Goal: Task Accomplishment & Management: Manage account settings

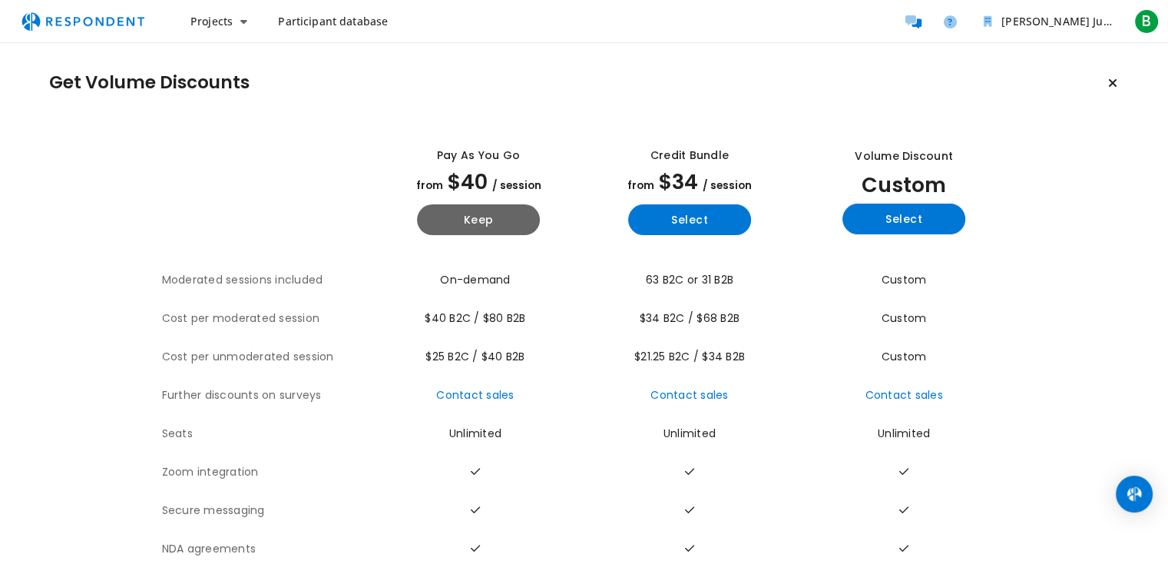
click at [1117, 79] on button "Keep current plan" at bounding box center [1113, 83] width 31 height 31
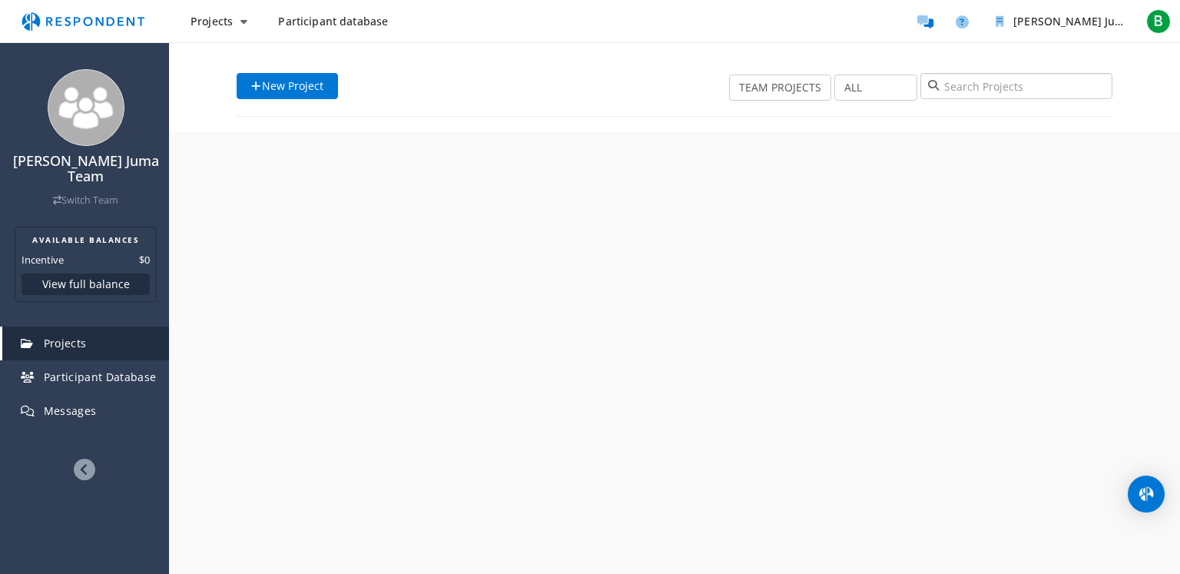
click at [1104, 80] on input "search" at bounding box center [1016, 86] width 192 height 26
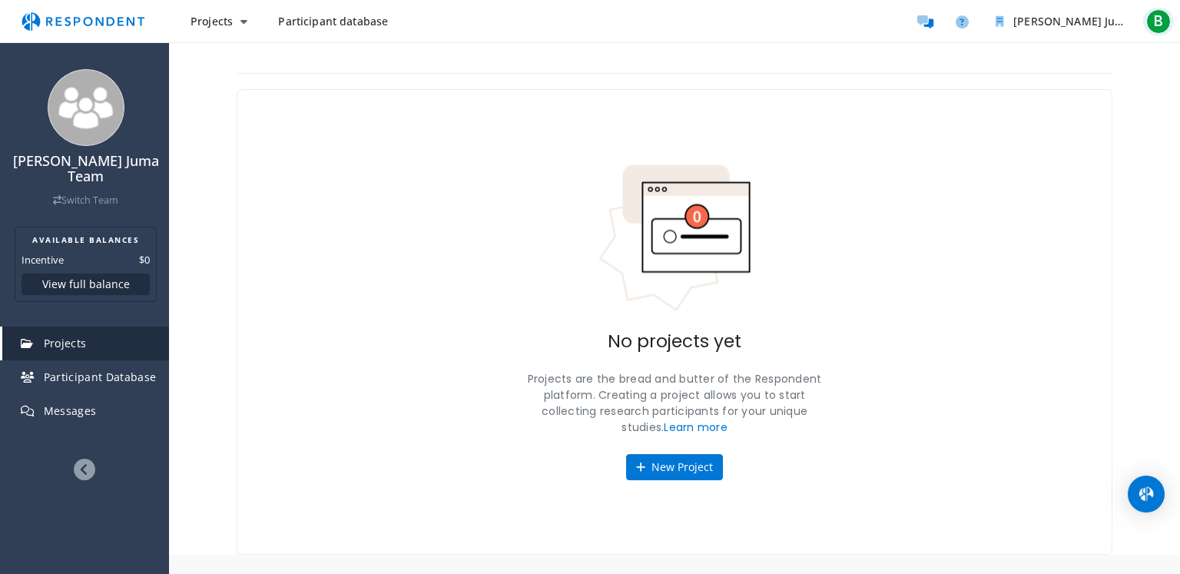
click at [1155, 15] on span "B" at bounding box center [1158, 21] width 25 height 25
click at [1084, 68] on span "[EMAIL_ADDRESS][DOMAIN_NAME]" at bounding box center [1087, 68] width 134 height 14
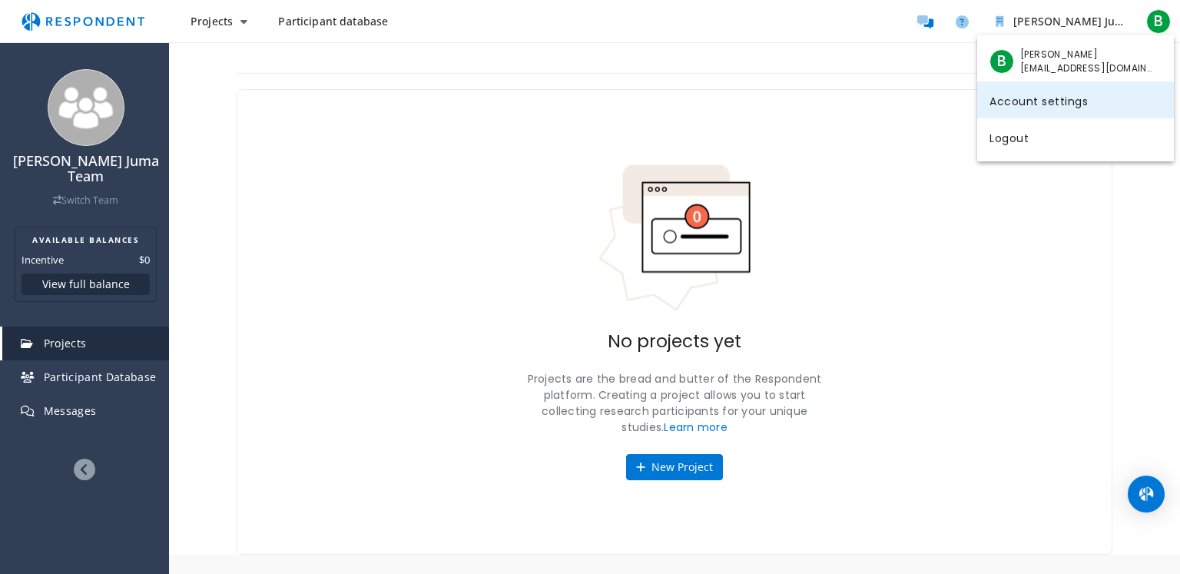
click at [1034, 110] on link "Account settings" at bounding box center [1075, 99] width 197 height 37
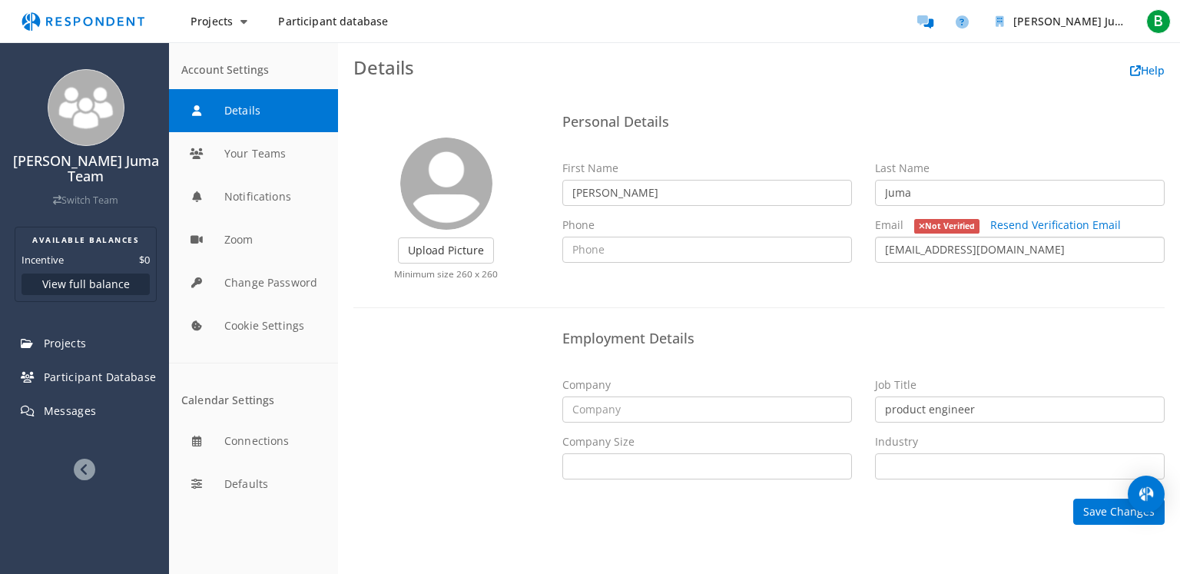
click at [1032, 250] on input "[EMAIL_ADDRESS][DOMAIN_NAME]" at bounding box center [1020, 250] width 290 height 26
click at [1054, 250] on input "[EMAIL_ADDRESS][DOMAIN_NAME]" at bounding box center [1020, 250] width 290 height 26
drag, startPoint x: 1054, startPoint y: 250, endPoint x: 889, endPoint y: 256, distance: 165.2
click at [889, 256] on input "[EMAIL_ADDRESS][DOMAIN_NAME]" at bounding box center [1020, 250] width 290 height 26
click at [1063, 240] on input "[EMAIL_ADDRESS][DOMAIN_NAME]" at bounding box center [1020, 250] width 290 height 26
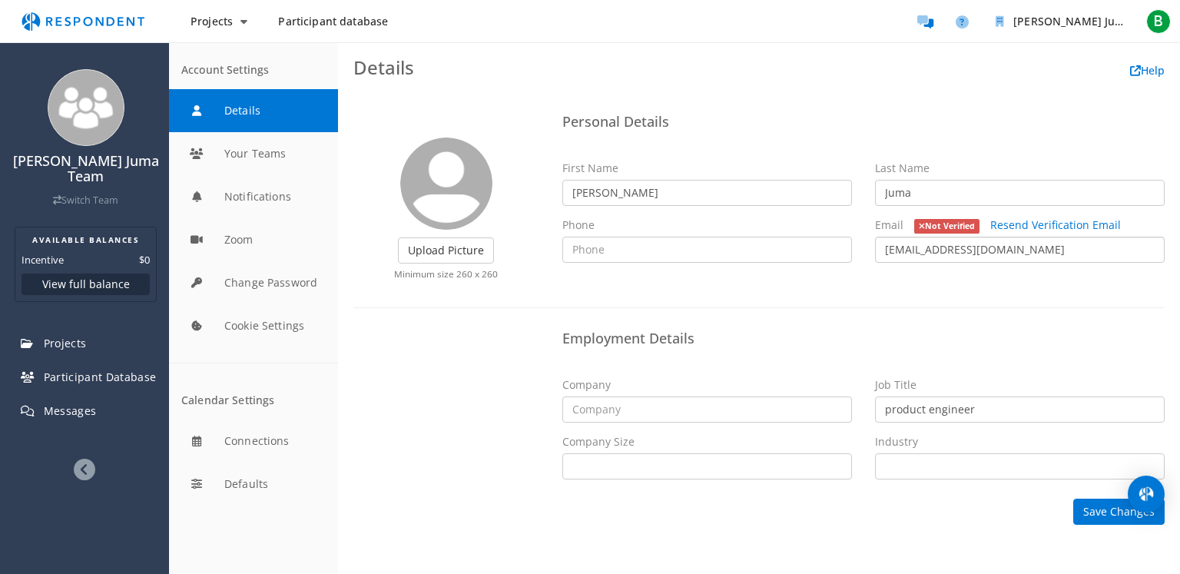
drag, startPoint x: 1063, startPoint y: 240, endPoint x: 869, endPoint y: 255, distance: 194.1
click at [869, 255] on div "Email Not Verified Resend Verification Email [EMAIL_ADDRESS][DOMAIN_NAME]" at bounding box center [1019, 239] width 313 height 45
type input "p"
type input "[EMAIL_ADDRESS][DOMAIN_NAME]"
click at [1028, 224] on link "Resend Verification Email" at bounding box center [1055, 224] width 131 height 15
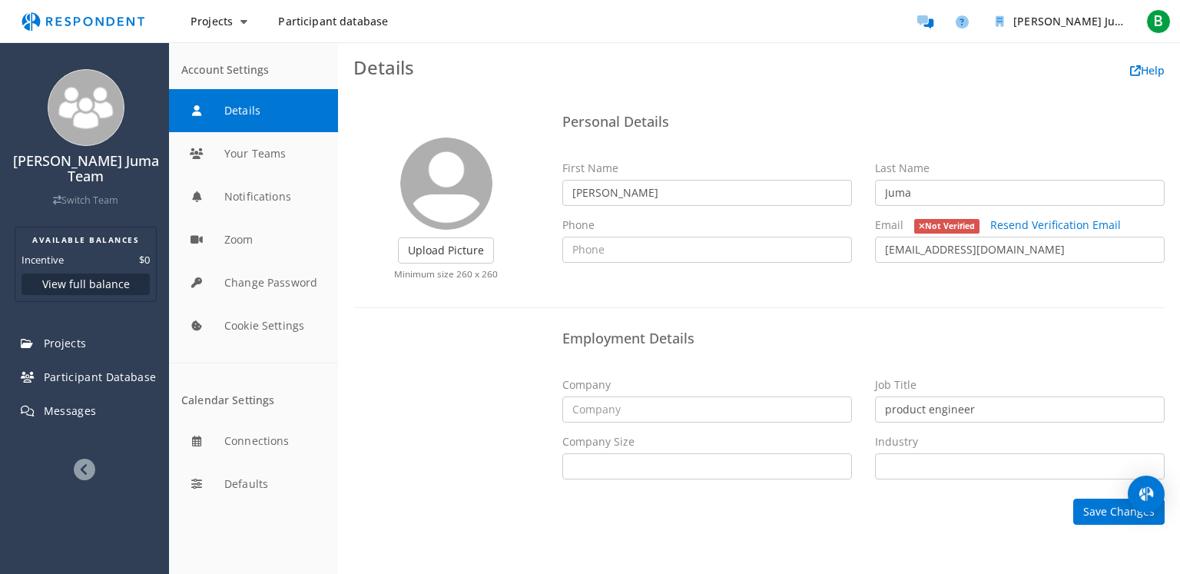
click at [88, 469] on icon at bounding box center [85, 470] width 22 height 22
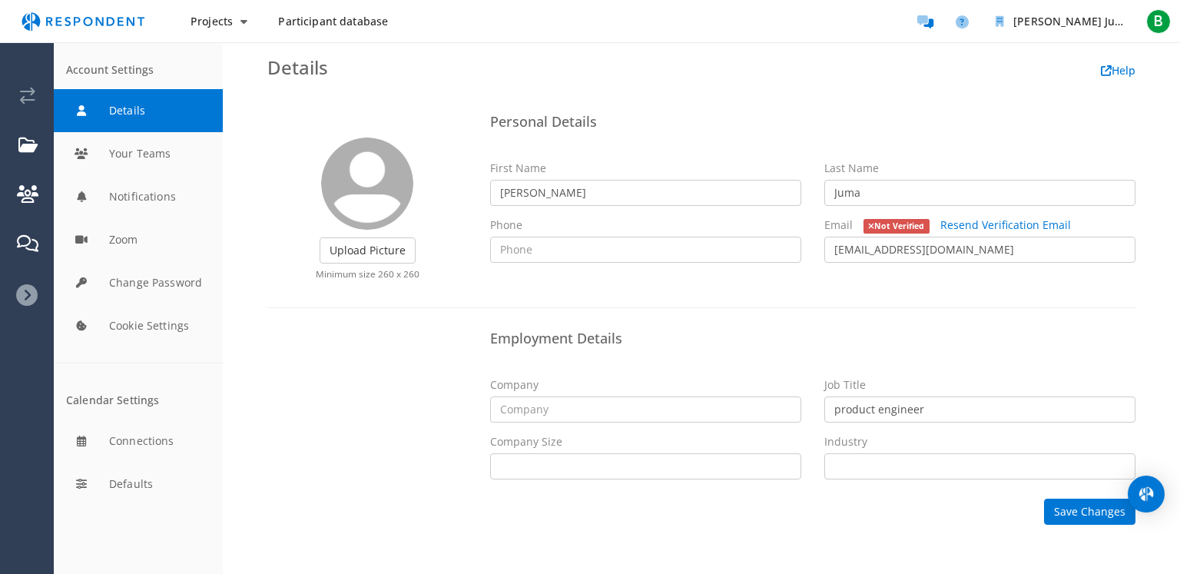
click at [33, 293] on icon at bounding box center [27, 295] width 22 height 22
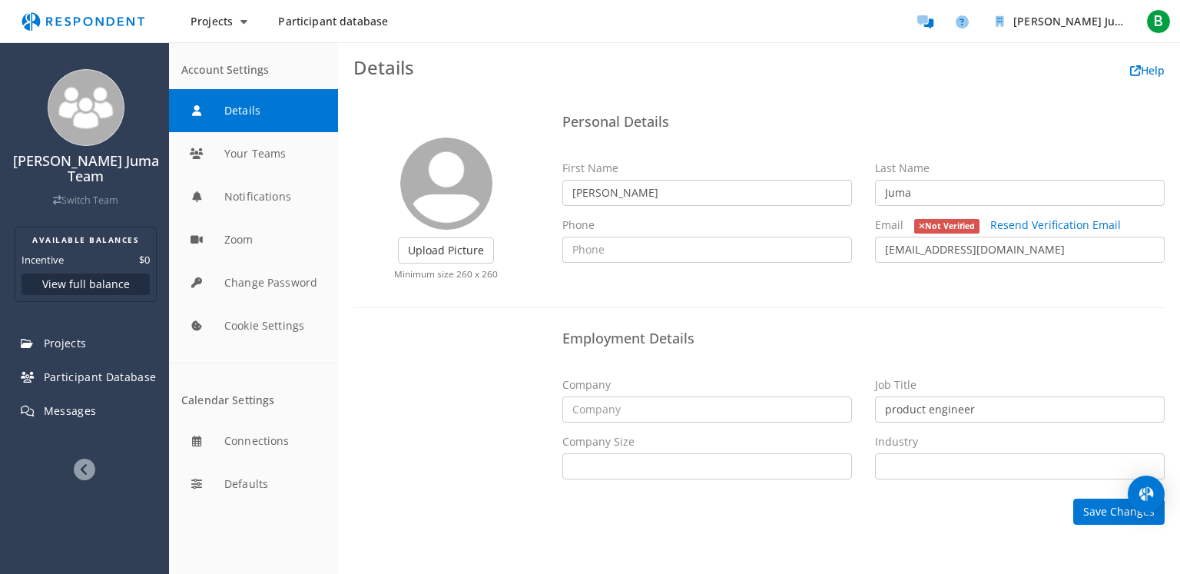
click at [915, 226] on span "Not Verified" at bounding box center [947, 226] width 66 height 15
click at [102, 267] on section "AVAILABLE BALANCES Incentive $0 View full balance" at bounding box center [86, 264] width 142 height 75
drag, startPoint x: 102, startPoint y: 267, endPoint x: 101, endPoint y: 280, distance: 13.1
click at [102, 268] on section "AVAILABLE BALANCES Incentive $0 View full balance" at bounding box center [86, 264] width 142 height 75
click at [101, 281] on button "View full balance" at bounding box center [86, 284] width 128 height 22
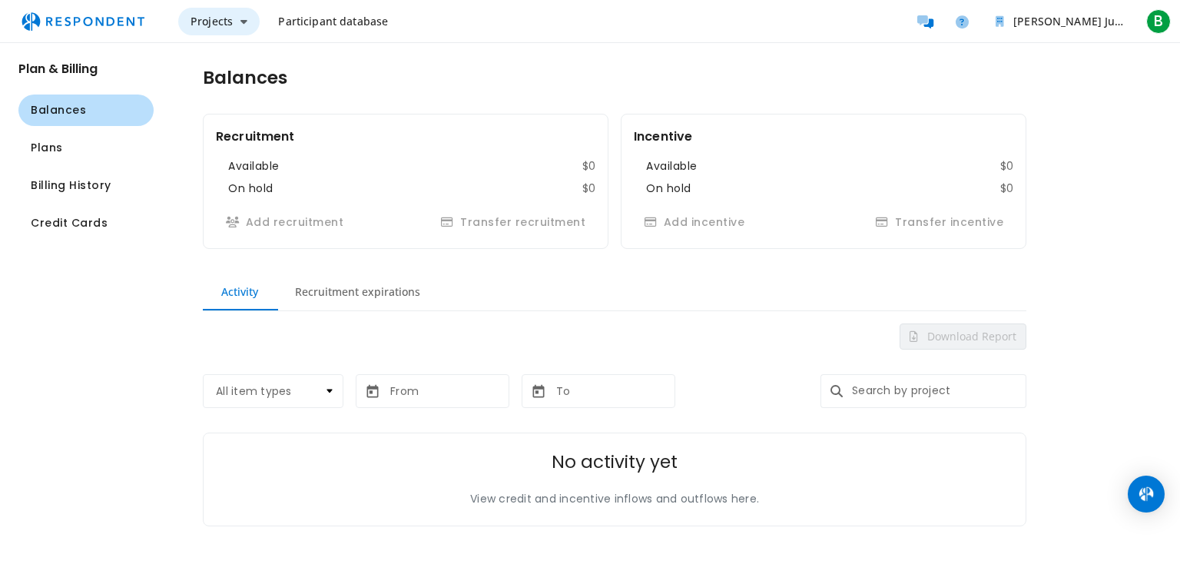
click at [238, 30] on button "Projects" at bounding box center [218, 22] width 81 height 28
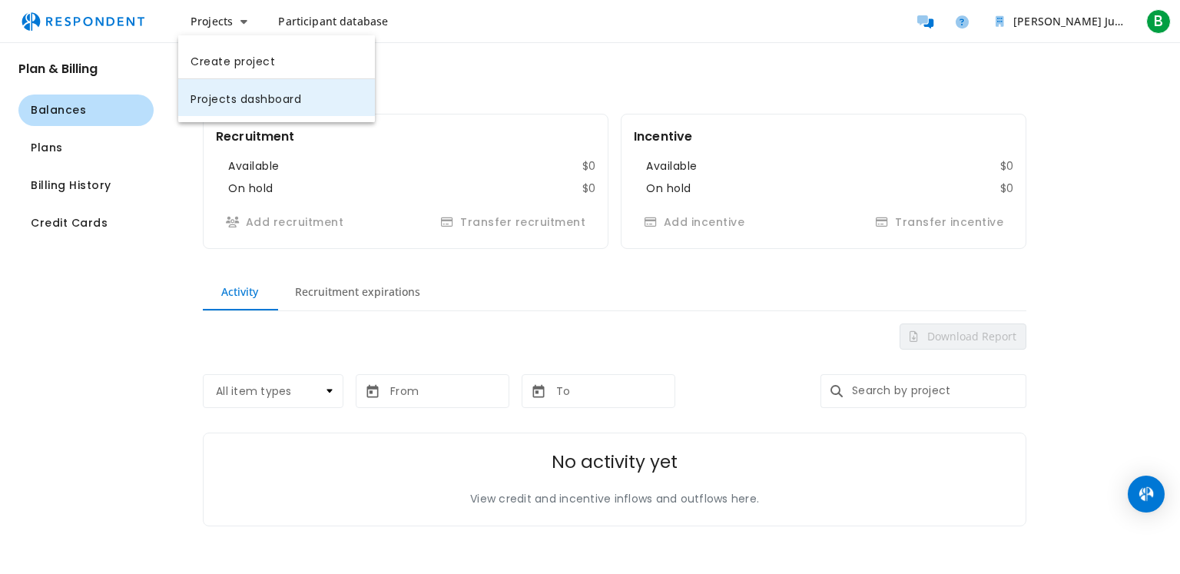
click at [237, 90] on link "Projects dashboard" at bounding box center [276, 97] width 197 height 37
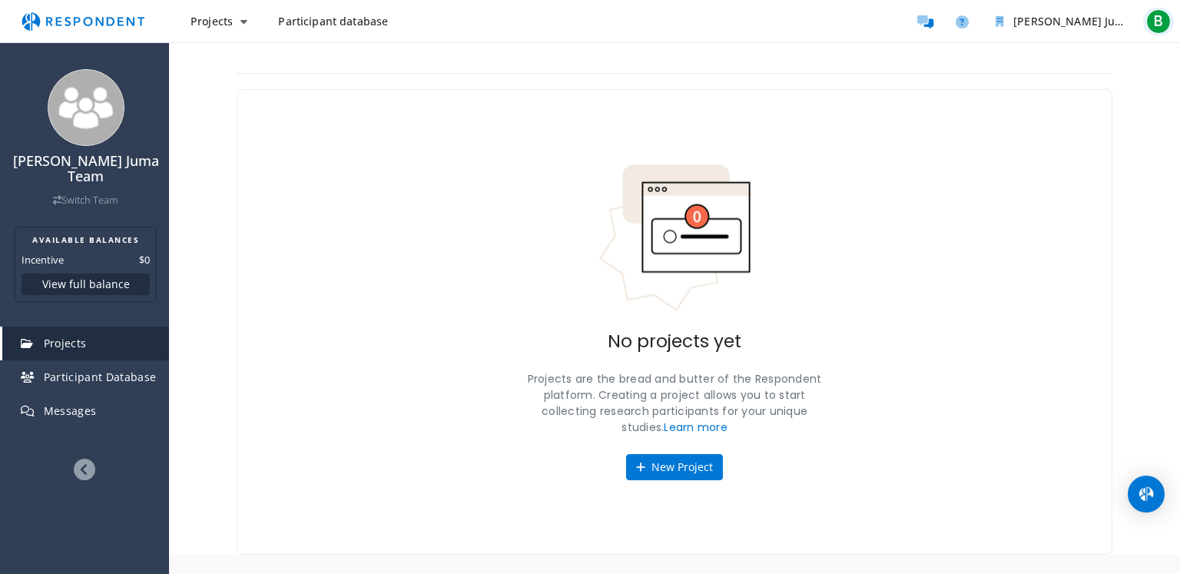
click at [1171, 19] on button "B" at bounding box center [1158, 22] width 31 height 28
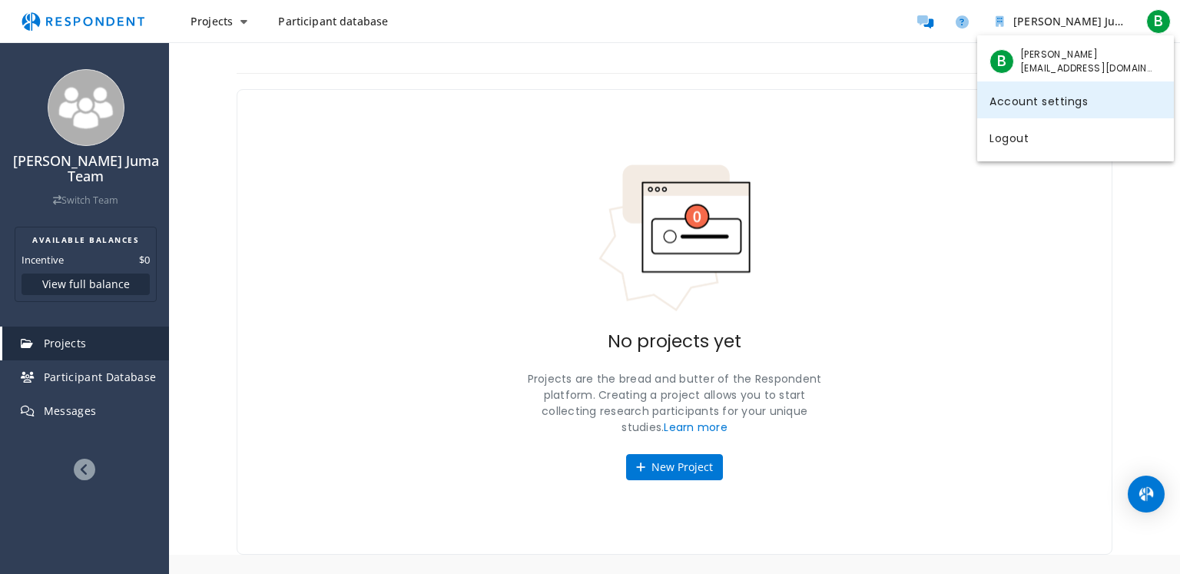
click at [1088, 101] on link "Account settings" at bounding box center [1075, 99] width 197 height 37
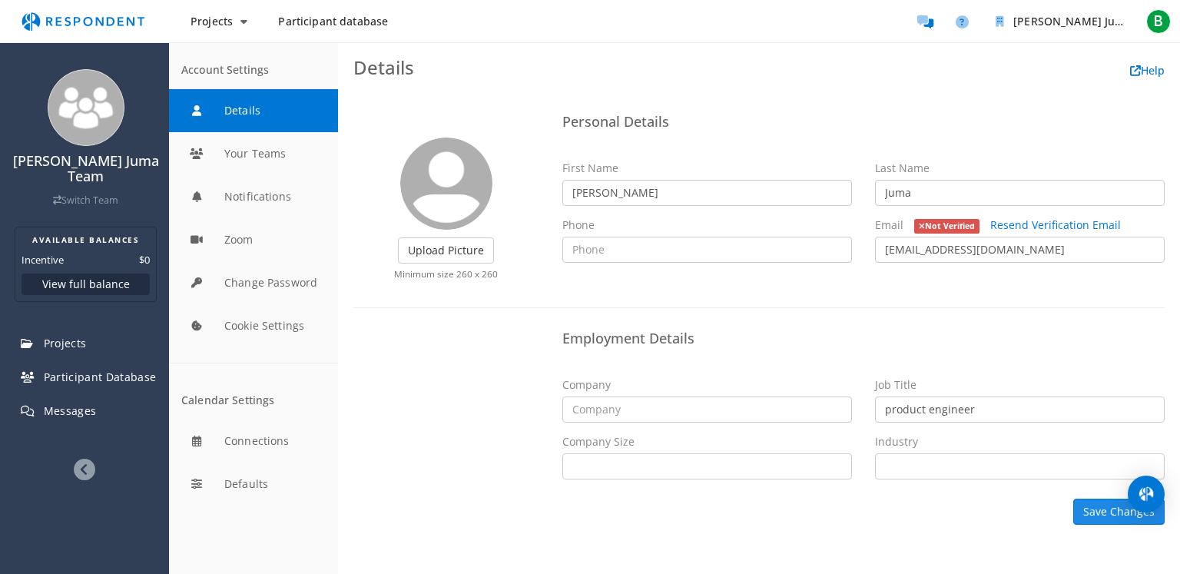
click at [1108, 521] on button "Save Changes" at bounding box center [1118, 511] width 91 height 26
click at [1099, 509] on button "Save Changes" at bounding box center [1118, 511] width 91 height 26
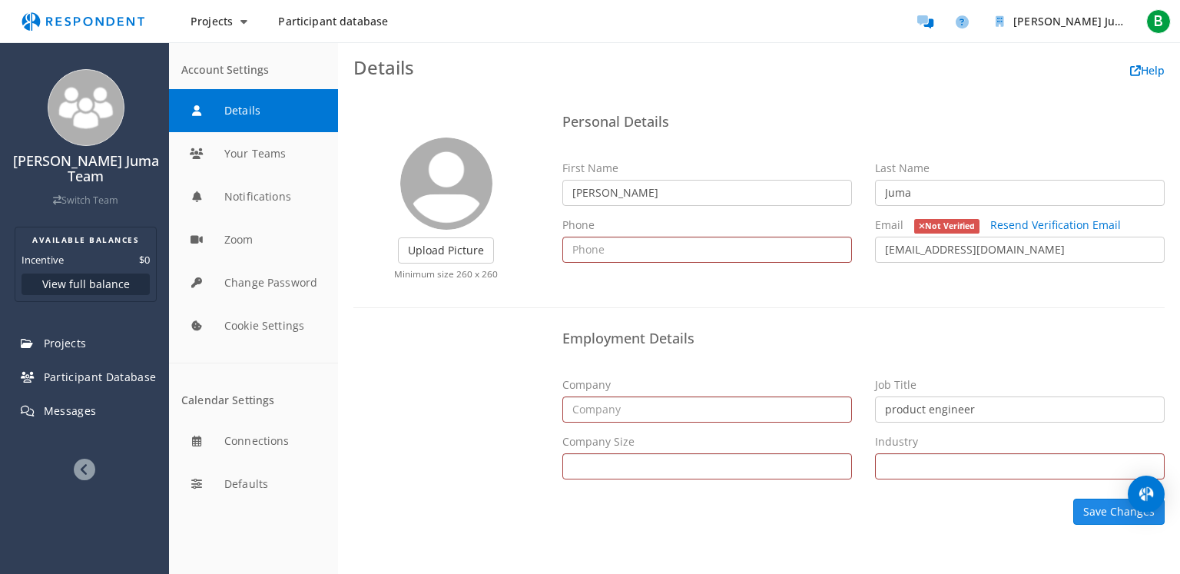
click at [1099, 509] on button "Save Changes" at bounding box center [1118, 511] width 91 height 26
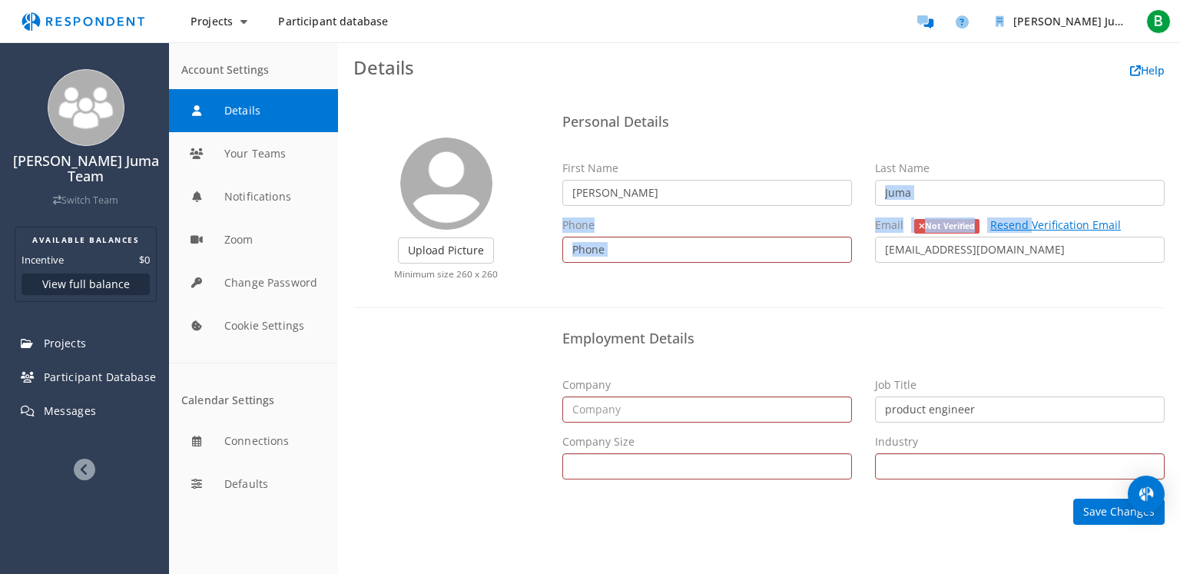
drag, startPoint x: 1027, startPoint y: 207, endPoint x: 1021, endPoint y: 227, distance: 20.7
click at [1022, 226] on div "First Name [PERSON_NAME] Last Name Juma Phone Email Not Verified Resend Verific…" at bounding box center [864, 218] width 626 height 114
click at [1021, 227] on link "Resend Verification Email" at bounding box center [1055, 224] width 131 height 15
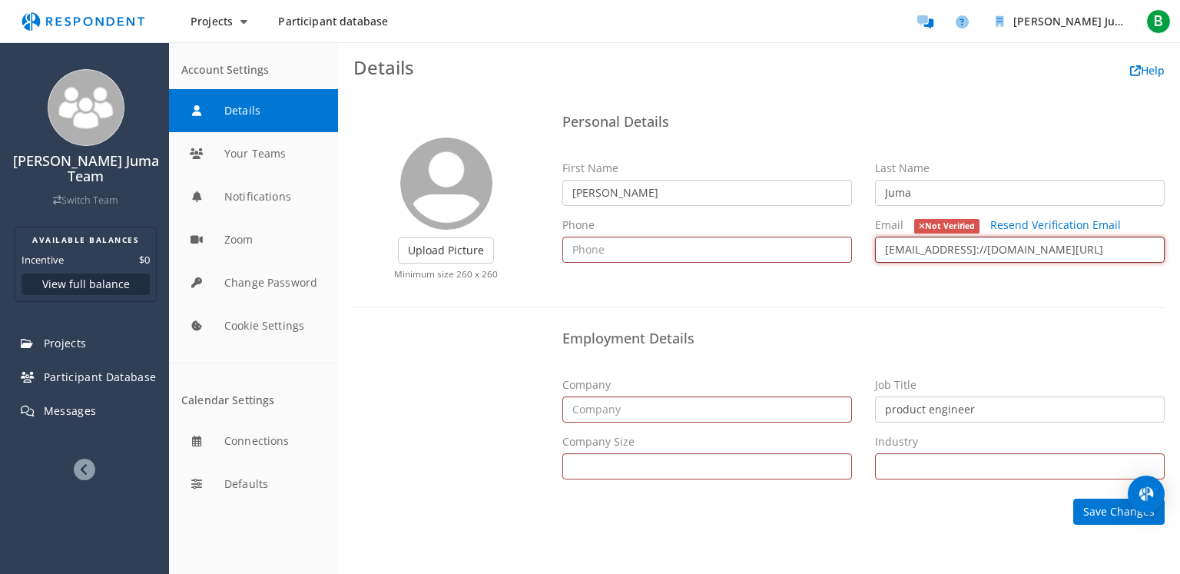
type input "[EMAIL_ADDRESS]://[DOMAIN_NAME][URL]"
click at [1041, 349] on div "Employment Details Company Job Title product engineer Company Size Self Employe…" at bounding box center [864, 406] width 626 height 167
click at [1062, 228] on link "Resend Verification Email" at bounding box center [1055, 224] width 131 height 15
click at [29, 142] on div "[PERSON_NAME] Juma Team Switch Team" at bounding box center [85, 143] width 167 height 165
click at [1153, 20] on span "B" at bounding box center [1158, 21] width 25 height 25
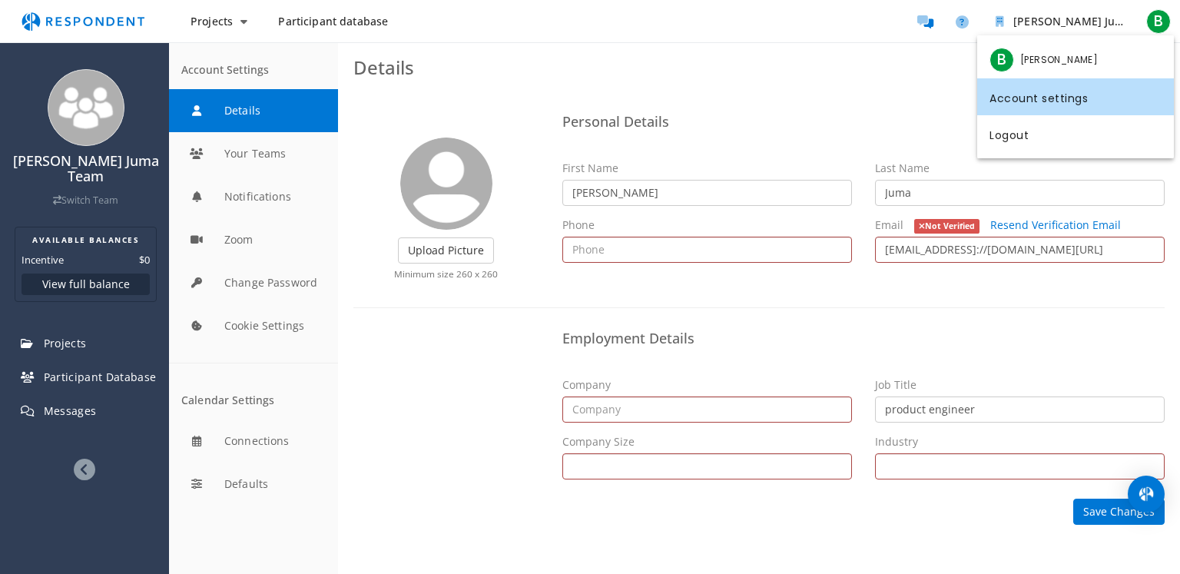
click at [1073, 65] on span "[PERSON_NAME]" at bounding box center [1059, 60] width 78 height 14
drag, startPoint x: 1134, startPoint y: 11, endPoint x: 977, endPoint y: 61, distance: 164.4
click at [1131, 16] on md-backdrop at bounding box center [590, 287] width 1180 height 574
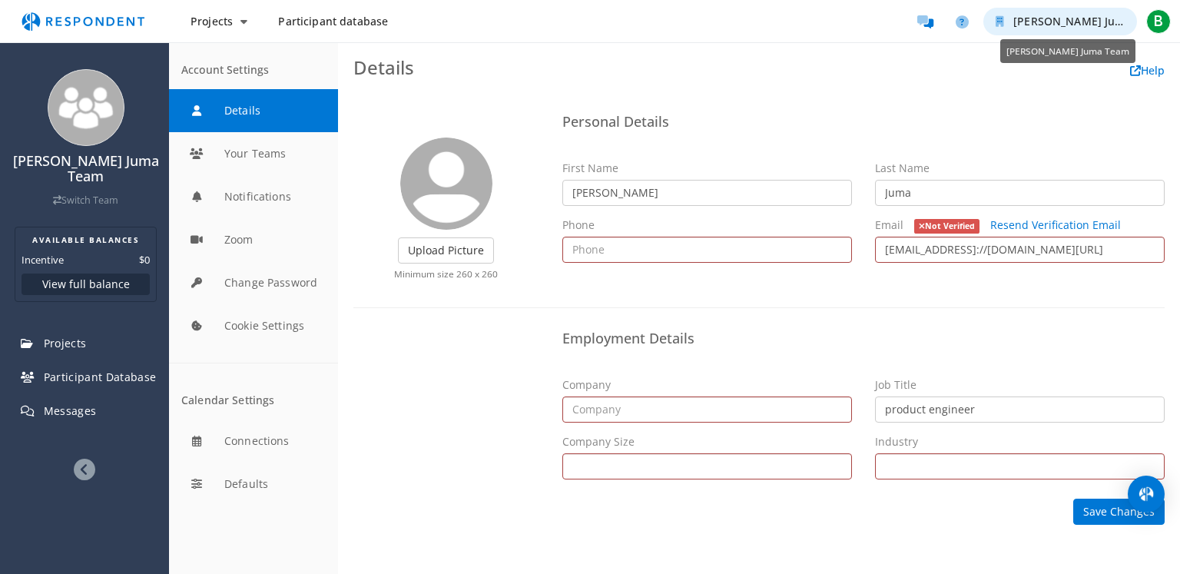
click at [993, 15] on button "[PERSON_NAME] Juma Team" at bounding box center [1060, 22] width 154 height 28
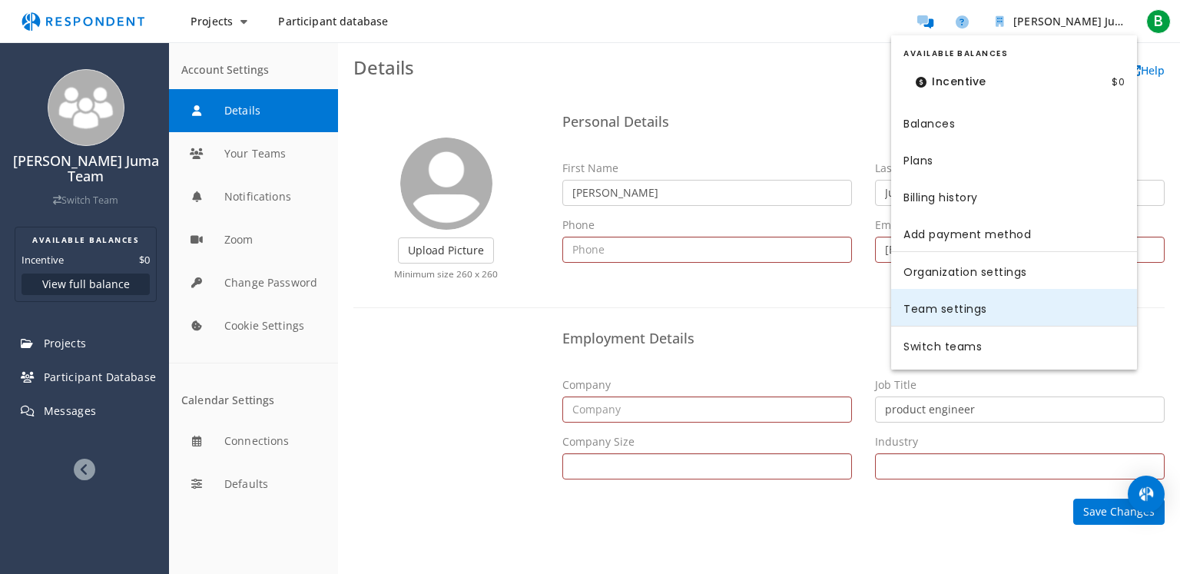
click at [965, 300] on link "Team settings" at bounding box center [1014, 307] width 246 height 37
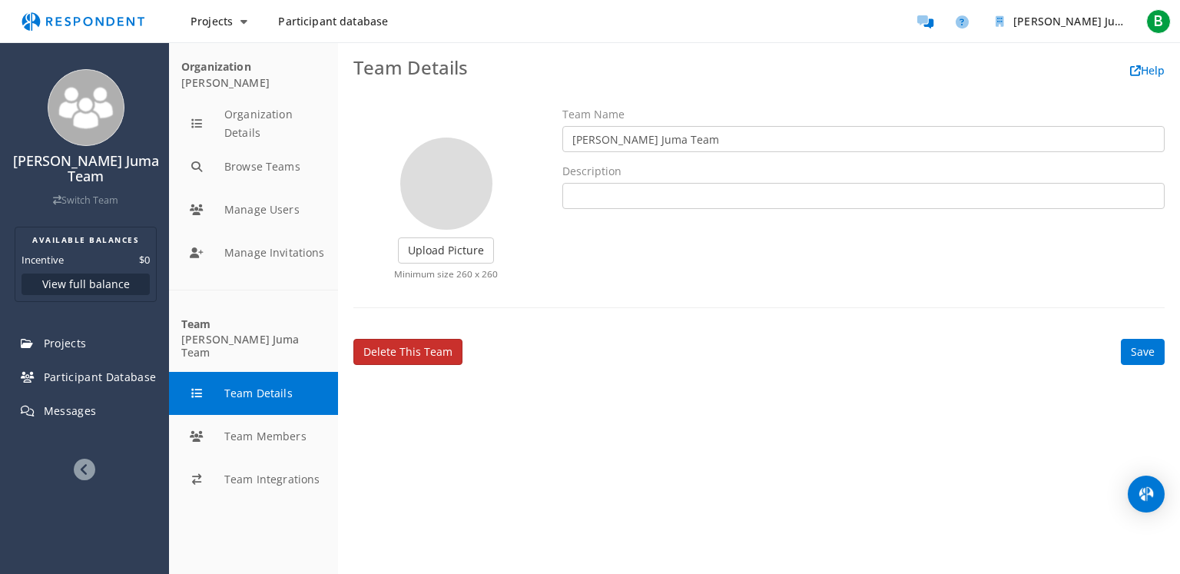
click at [412, 348] on link "Delete this team" at bounding box center [407, 352] width 109 height 26
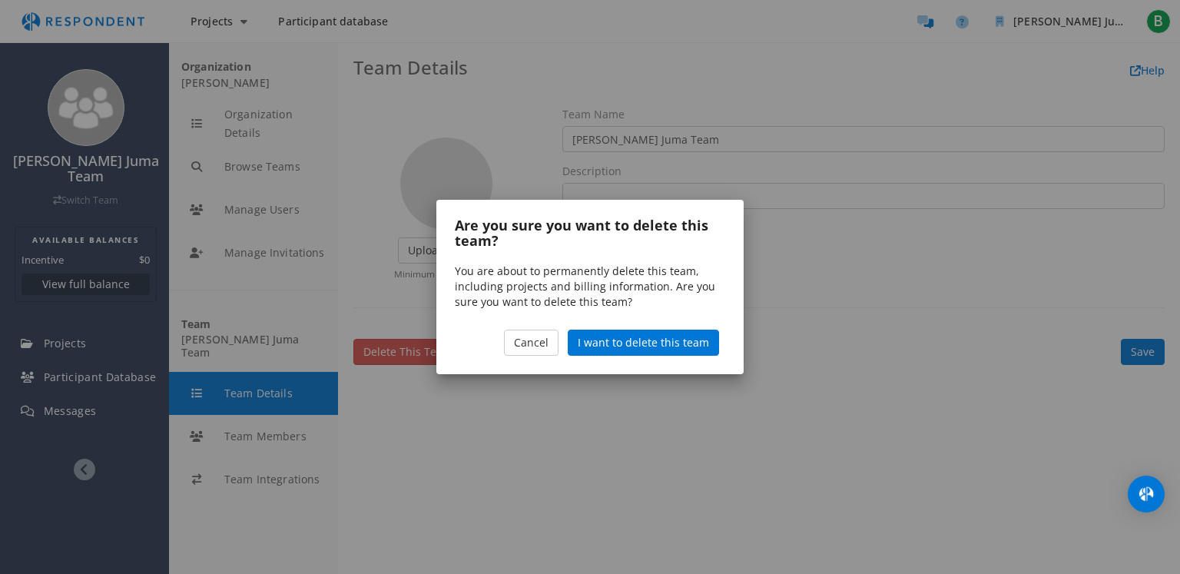
click at [601, 357] on md-dialog "Are you sure you want to delete this team? You are about to permanently delete …" at bounding box center [589, 287] width 307 height 175
click at [605, 342] on span "I want to delete this team" at bounding box center [643, 342] width 131 height 15
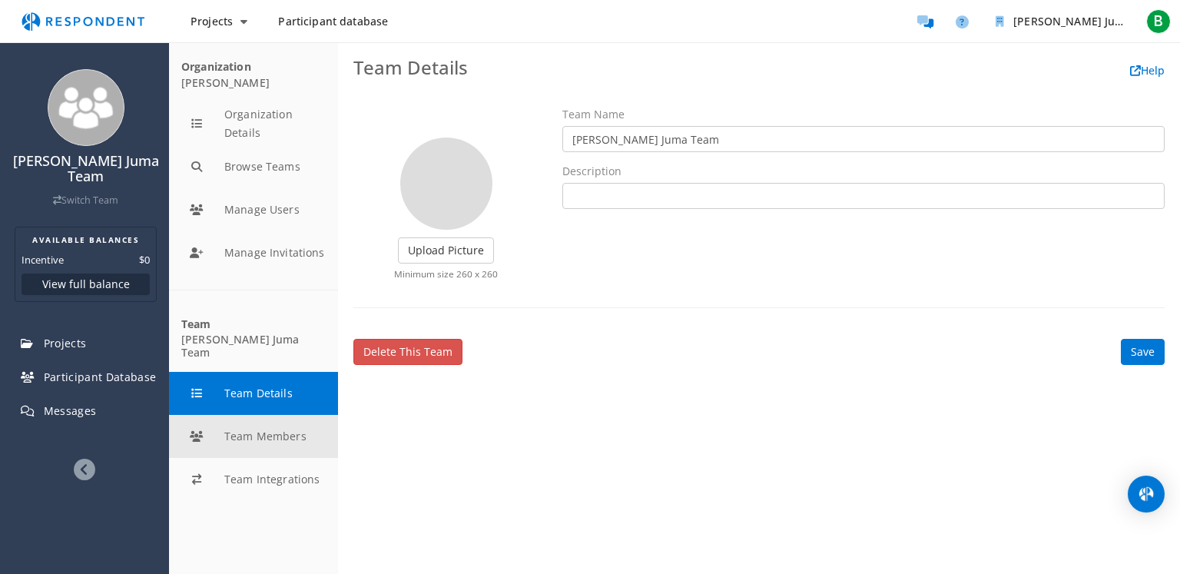
click at [259, 434] on button "Team Members" at bounding box center [253, 436] width 169 height 43
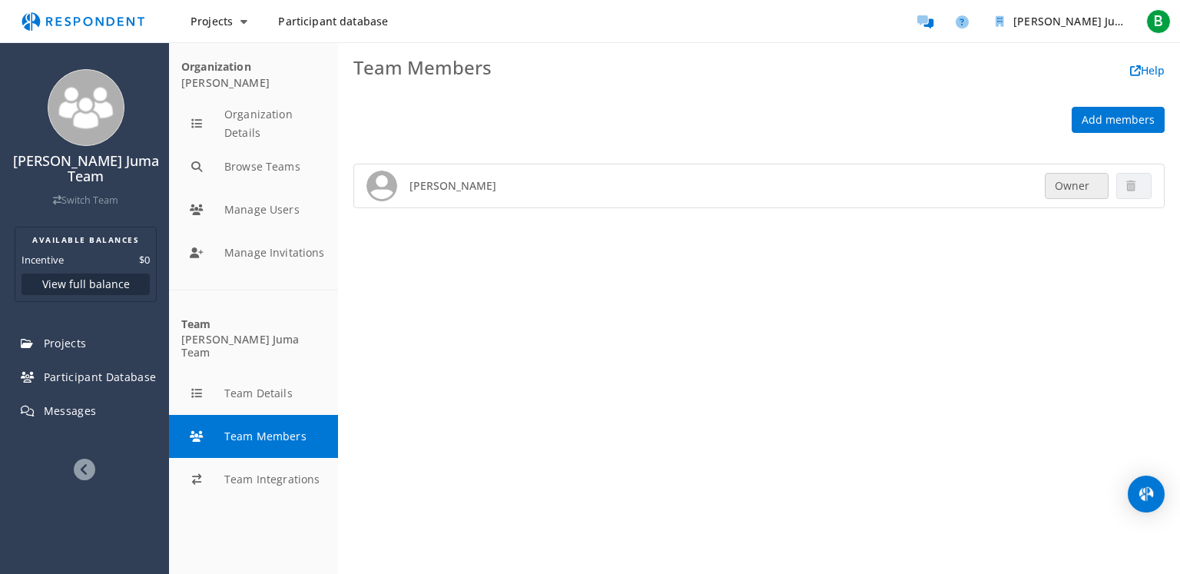
click at [270, 506] on md-list "Organization [PERSON_NAME] Organization Details Browse Teams Manage Users Manag…" at bounding box center [253, 307] width 169 height 531
click at [1157, 35] on ul "[PERSON_NAME] Juma Team B" at bounding box center [1041, 21] width 264 height 31
click at [1158, 15] on span "B" at bounding box center [1158, 21] width 25 height 25
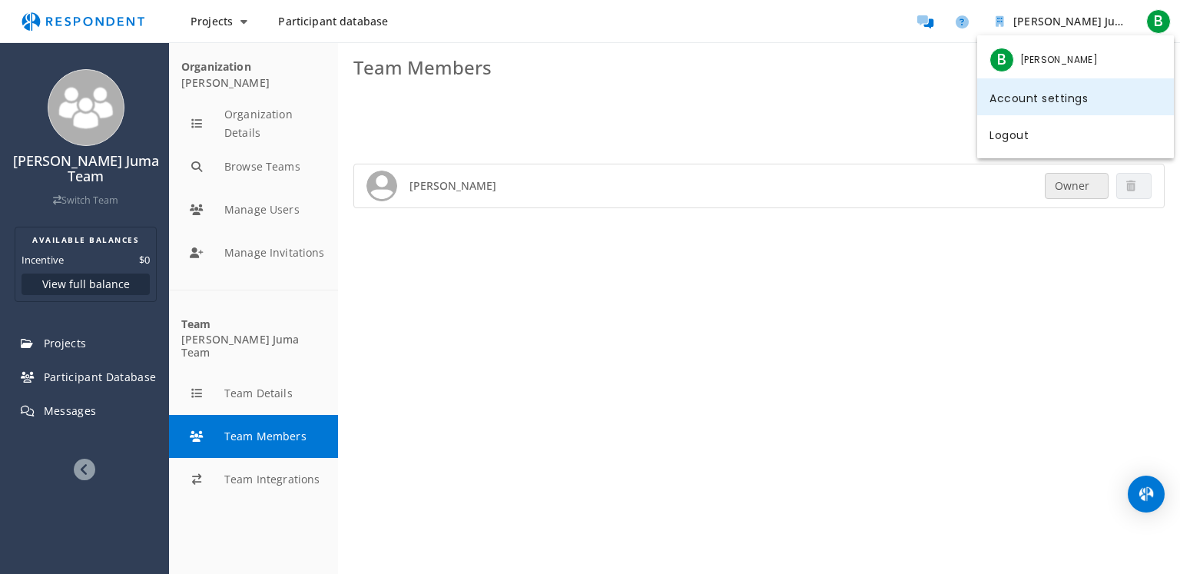
click at [1041, 97] on link "Account settings" at bounding box center [1075, 96] width 197 height 37
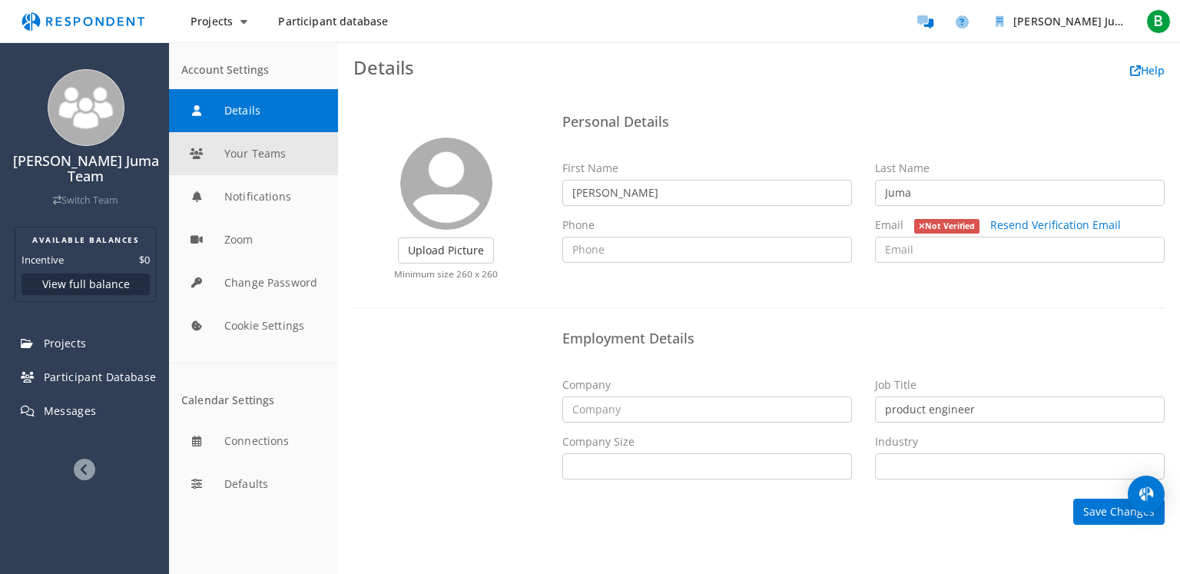
click at [223, 160] on button "Your Teams" at bounding box center [253, 153] width 169 height 43
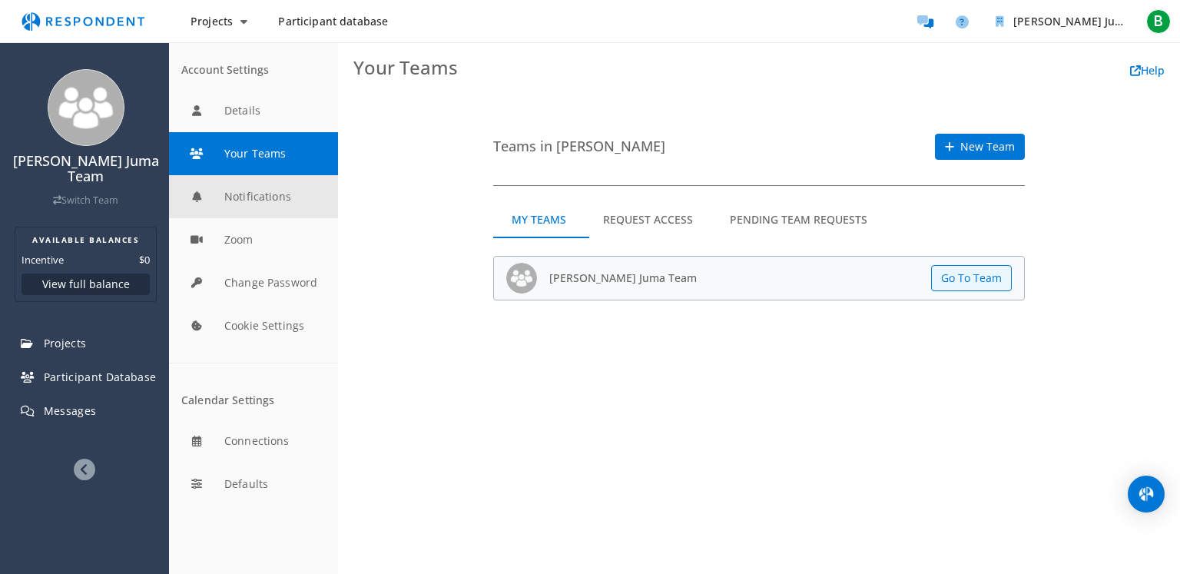
click at [226, 194] on button "Notifications" at bounding box center [253, 196] width 169 height 43
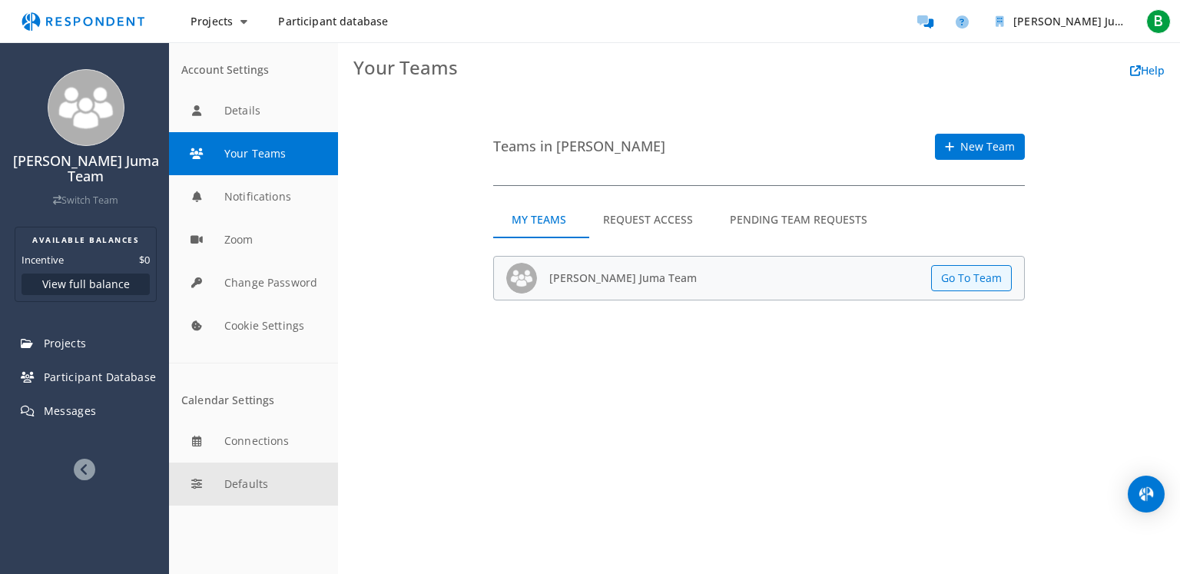
click at [212, 498] on button "Defaults" at bounding box center [253, 483] width 169 height 43
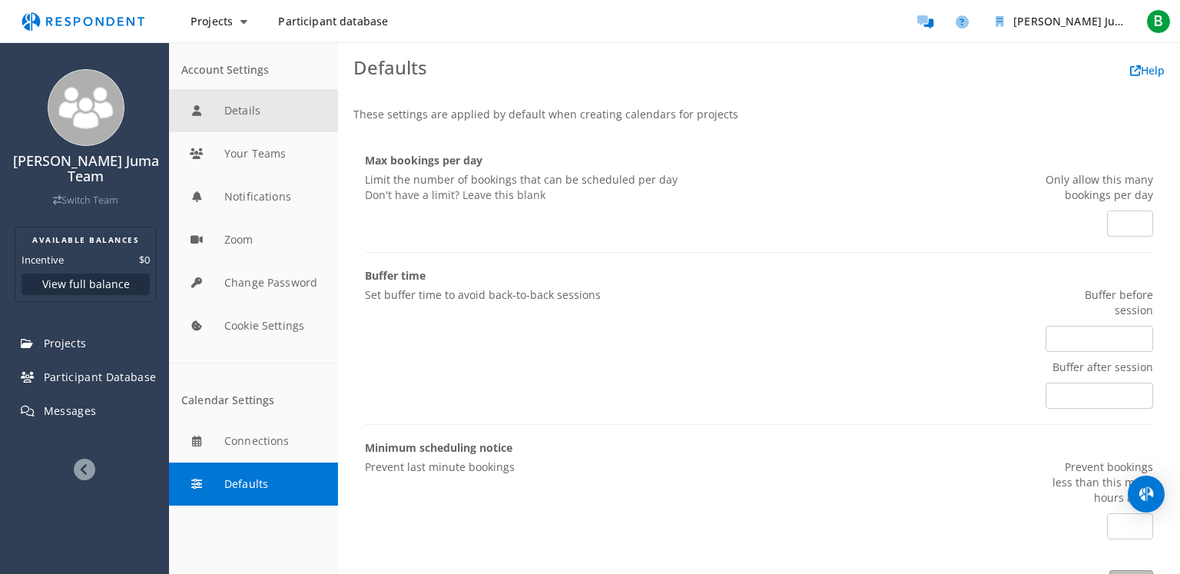
click at [261, 96] on button "Details" at bounding box center [253, 110] width 169 height 43
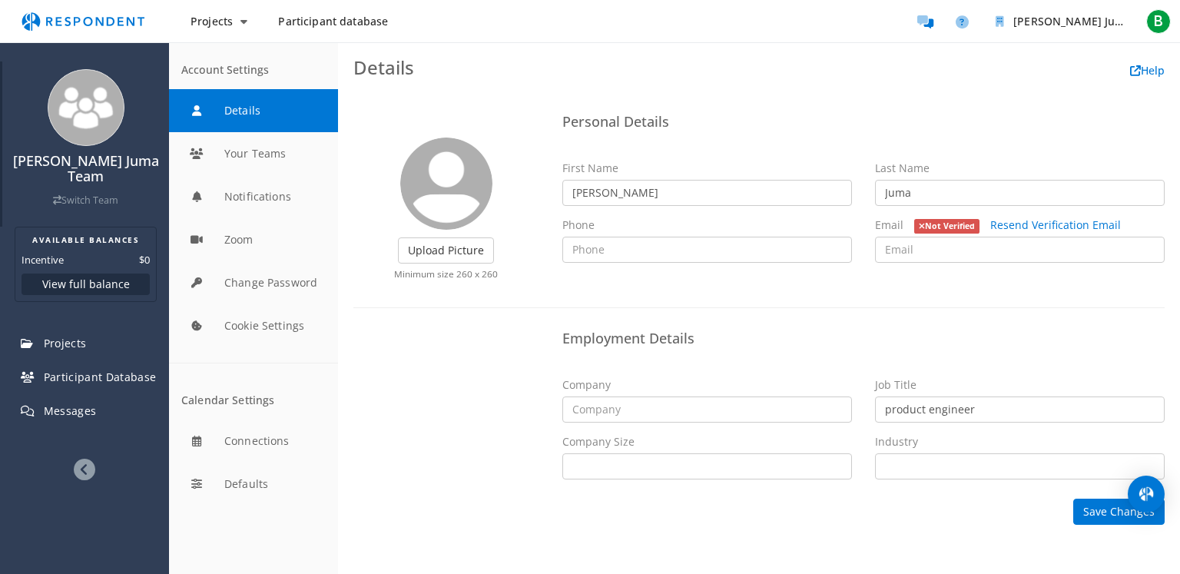
click at [59, 197] on icon at bounding box center [57, 201] width 8 height 10
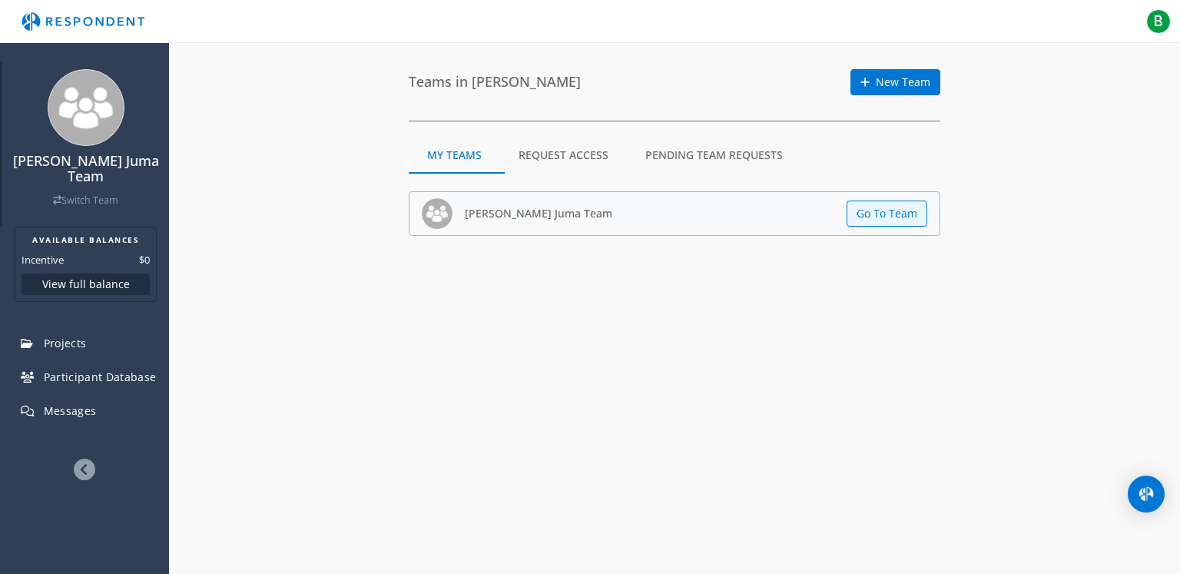
click at [97, 196] on link "Switch Team" at bounding box center [85, 200] width 65 height 13
click at [1167, 28] on span "B" at bounding box center [1158, 21] width 25 height 25
click at [1033, 69] on div "B [PERSON_NAME]" at bounding box center [1075, 59] width 197 height 37
click at [1038, 51] on div "B [PERSON_NAME]" at bounding box center [1075, 59] width 197 height 37
click at [1018, 124] on md-backdrop at bounding box center [590, 287] width 1180 height 574
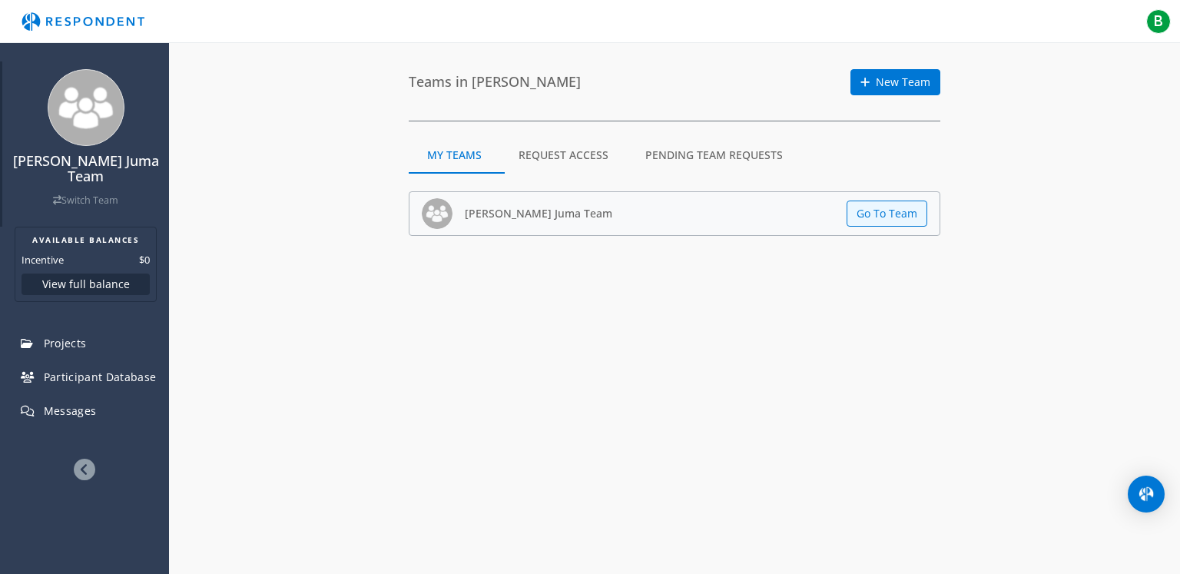
click at [89, 181] on h4 "[PERSON_NAME] Juma Team" at bounding box center [85, 169] width 151 height 31
click at [98, 137] on img at bounding box center [86, 107] width 77 height 77
